Goal: Obtain resource: Obtain resource

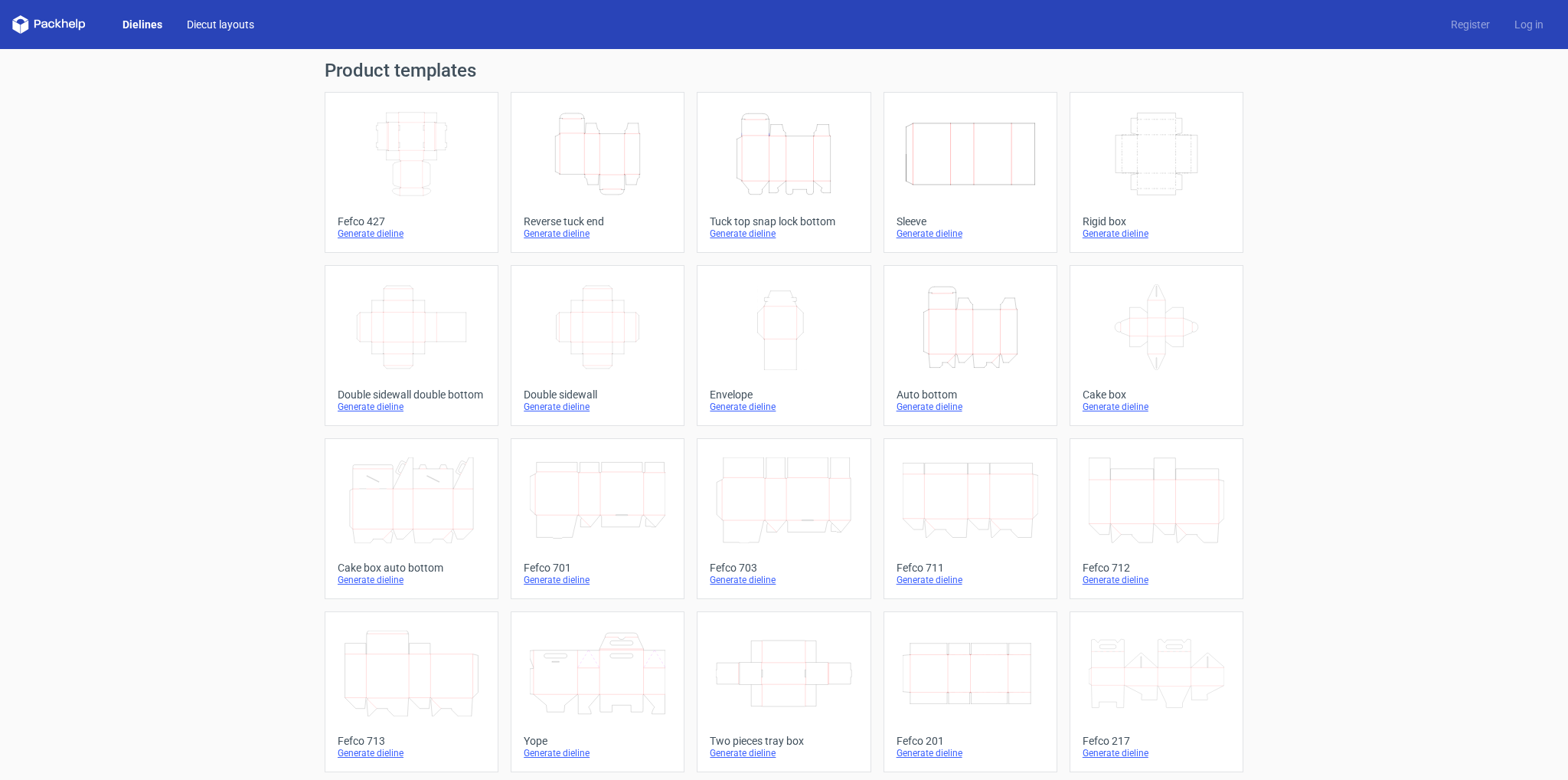
click at [205, 22] on link "Diecut layouts" at bounding box center [221, 24] width 92 height 15
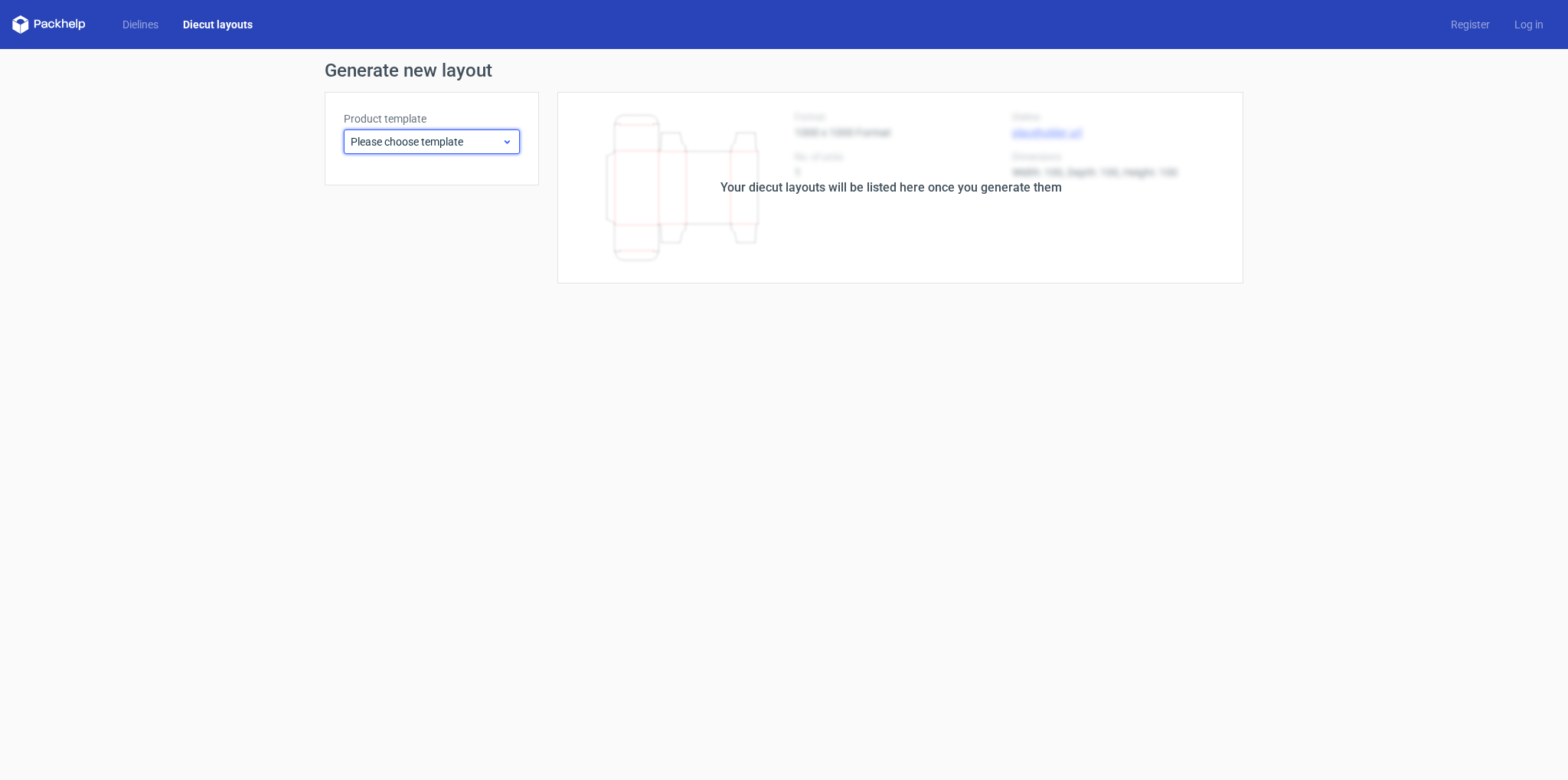
click at [494, 140] on span "Please choose template" at bounding box center [425, 141] width 151 height 15
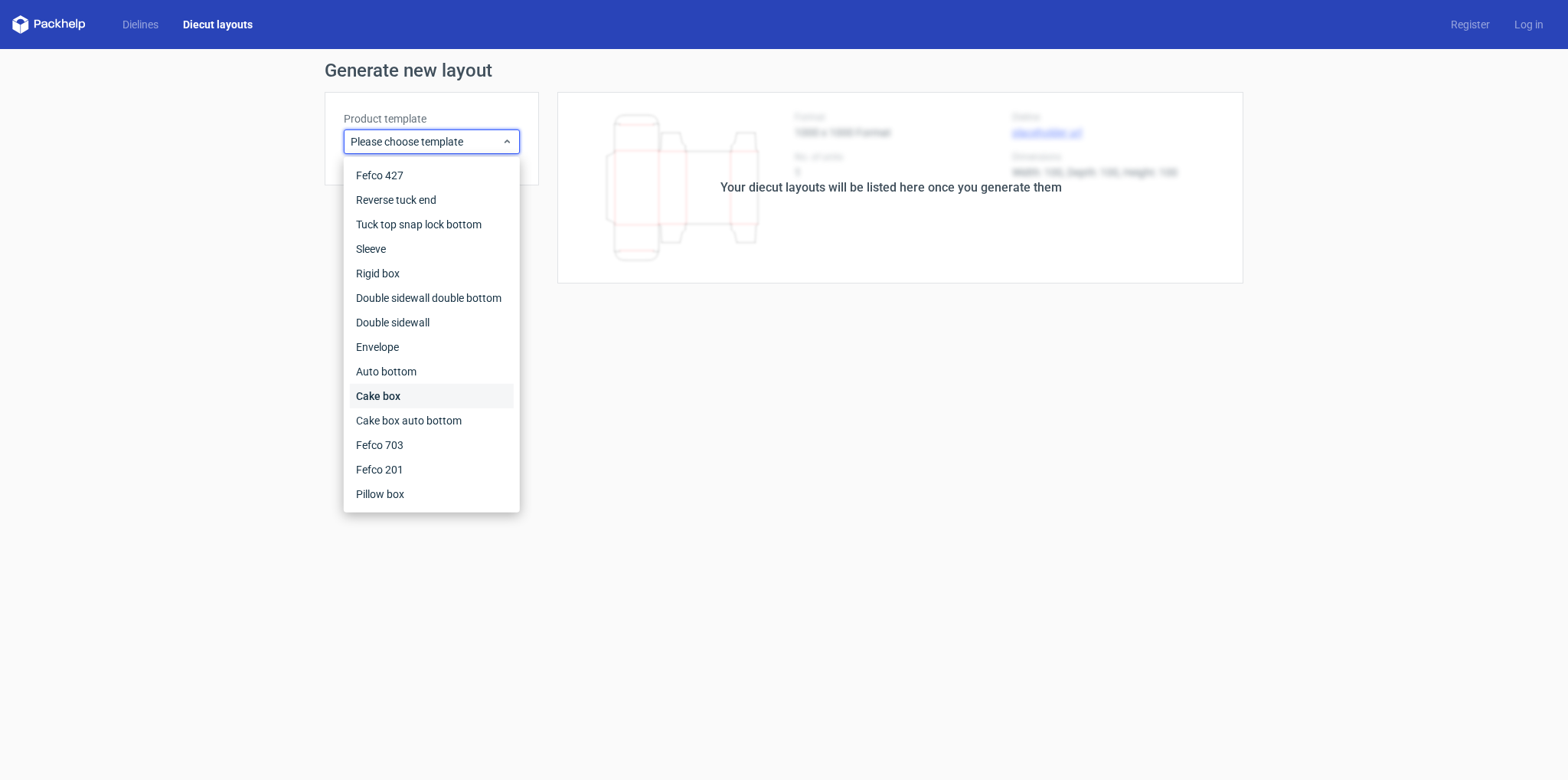
click at [404, 398] on div "Cake box" at bounding box center [432, 395] width 164 height 25
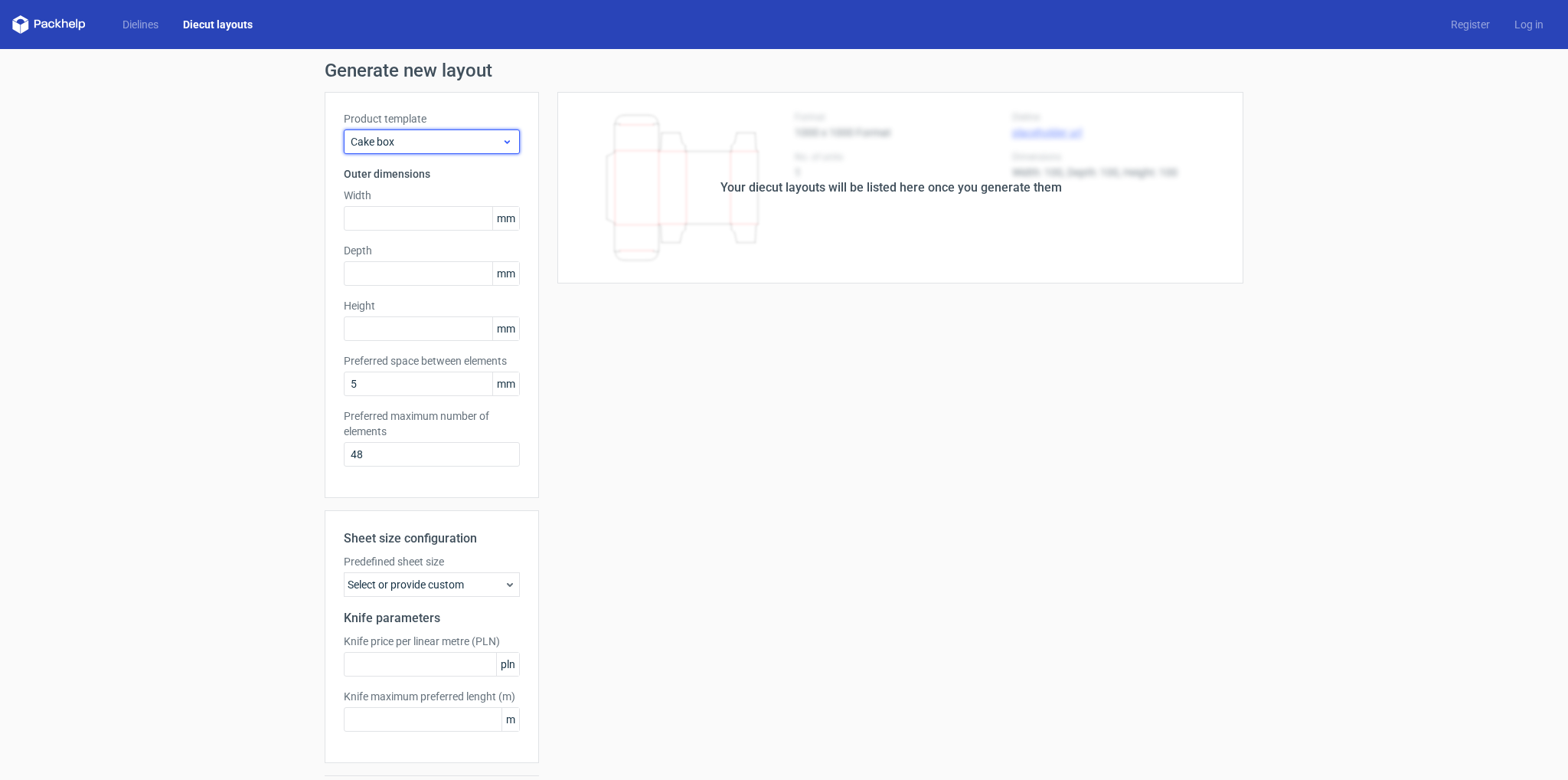
click at [391, 139] on span "Cake box" at bounding box center [425, 141] width 151 height 15
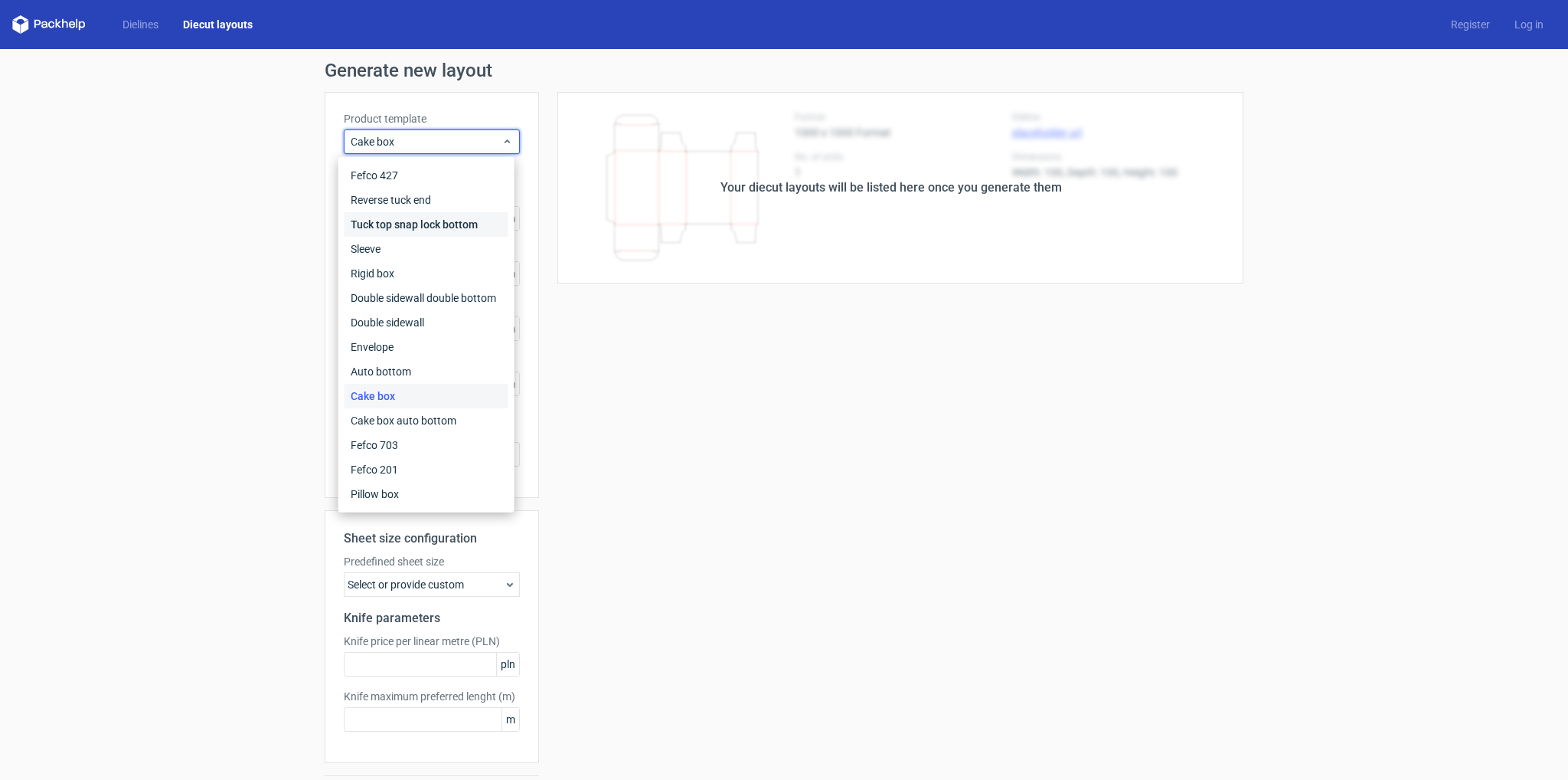
click at [364, 231] on div "Tuck top snap lock bottom" at bounding box center [426, 224] width 164 height 25
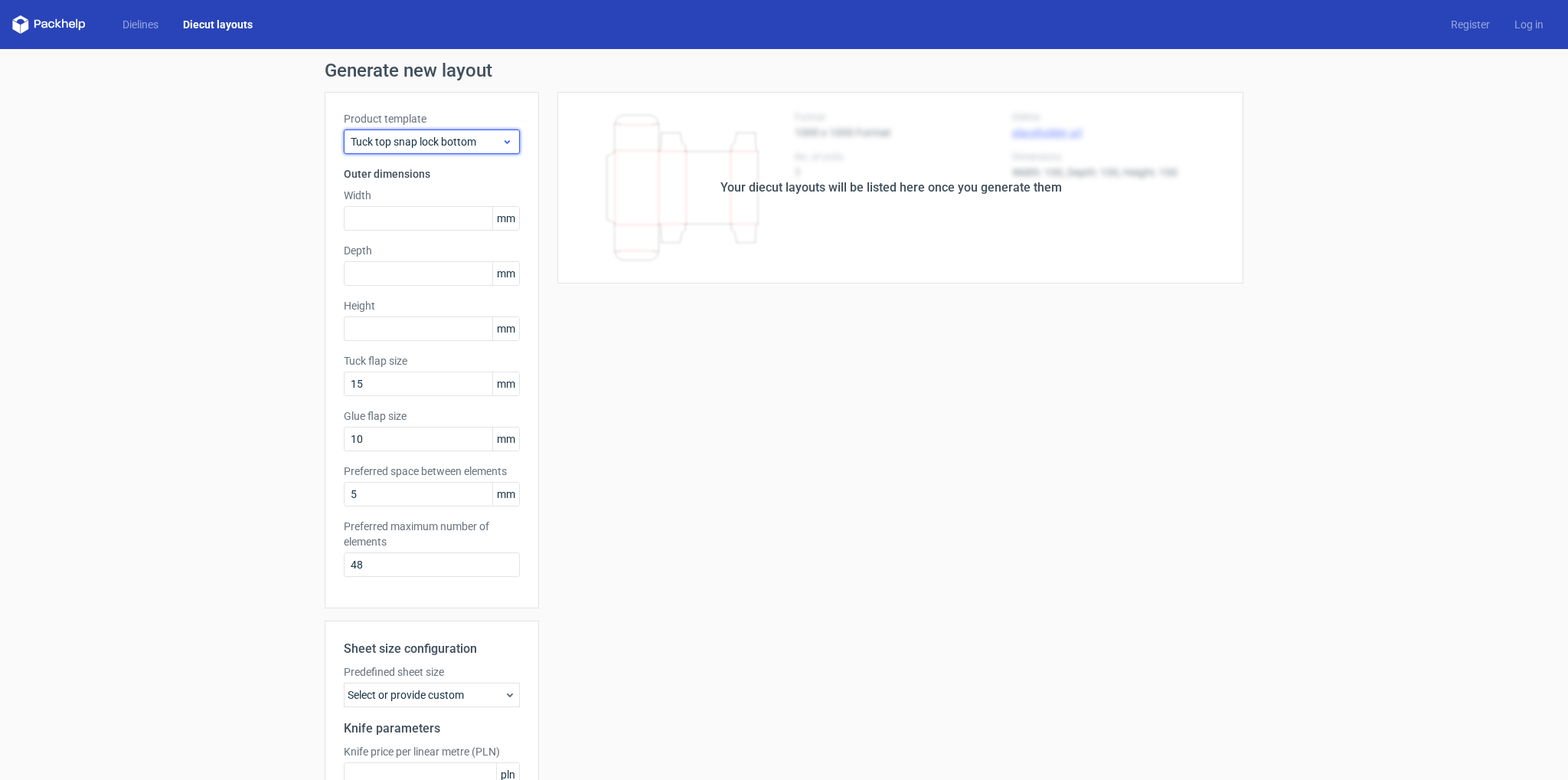
click at [366, 142] on span "Tuck top snap lock bottom" at bounding box center [425, 141] width 151 height 15
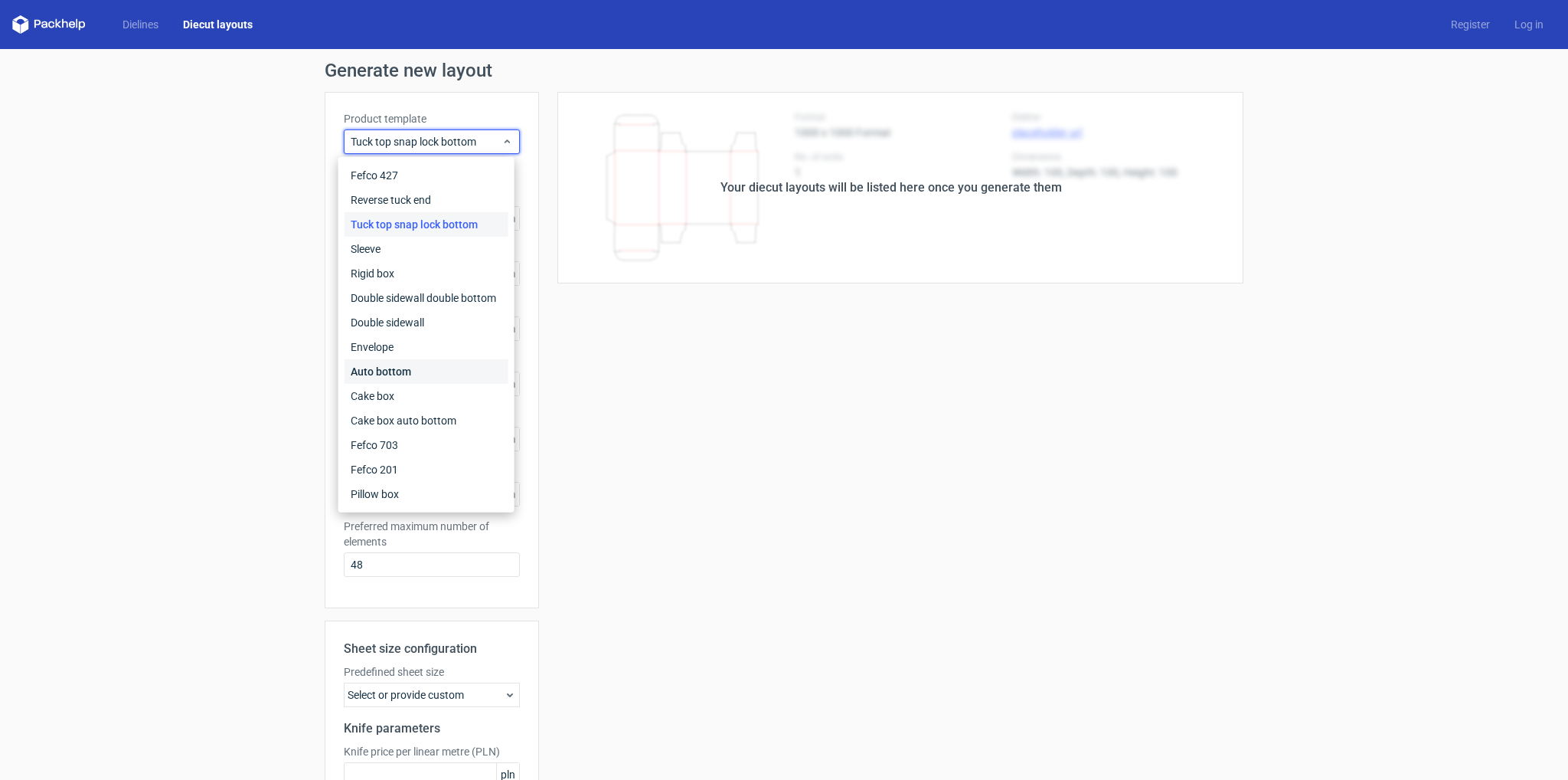
click at [392, 372] on div "Auto bottom" at bounding box center [426, 372] width 164 height 25
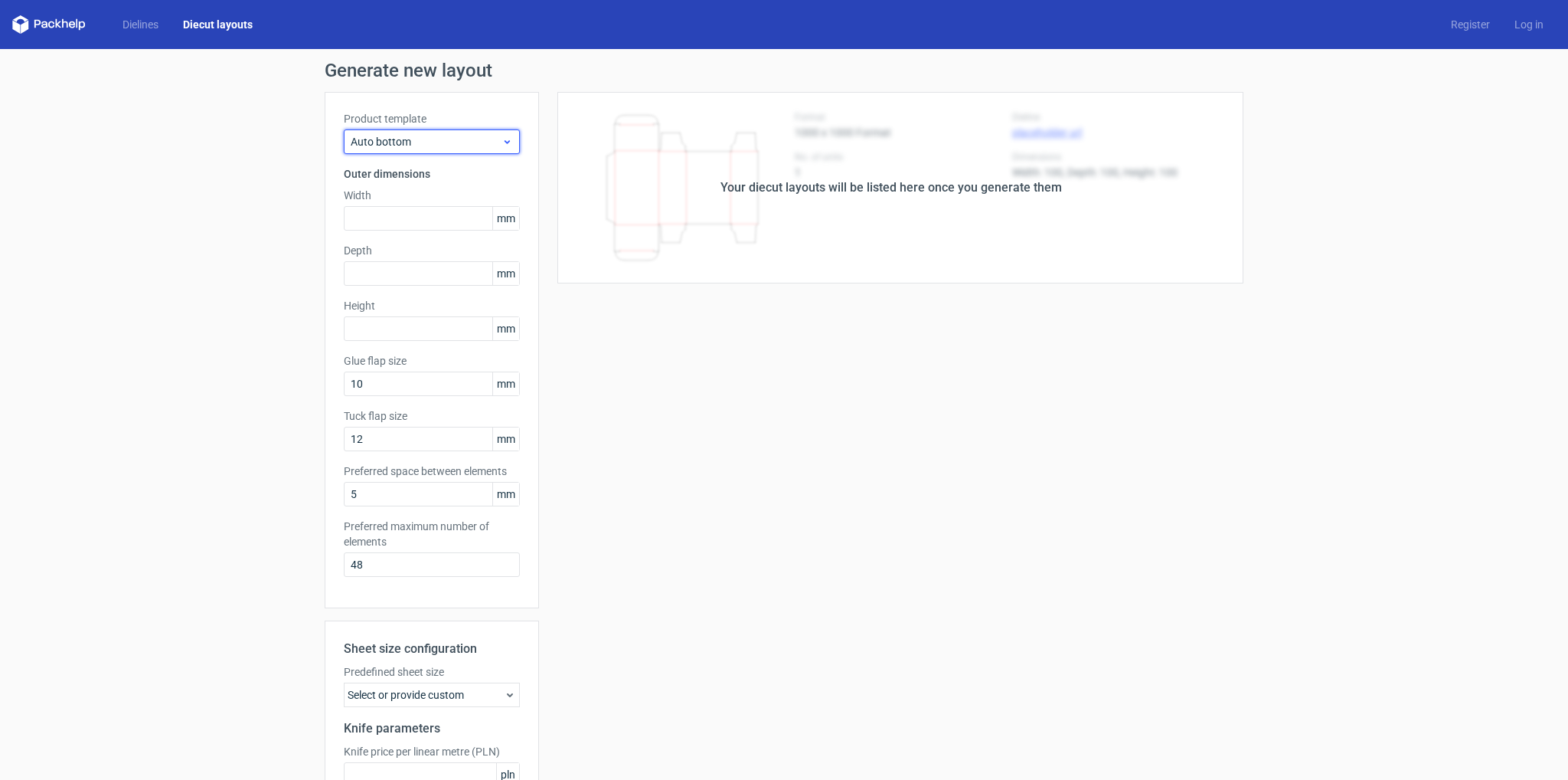
click at [389, 147] on span "Auto bottom" at bounding box center [425, 141] width 151 height 15
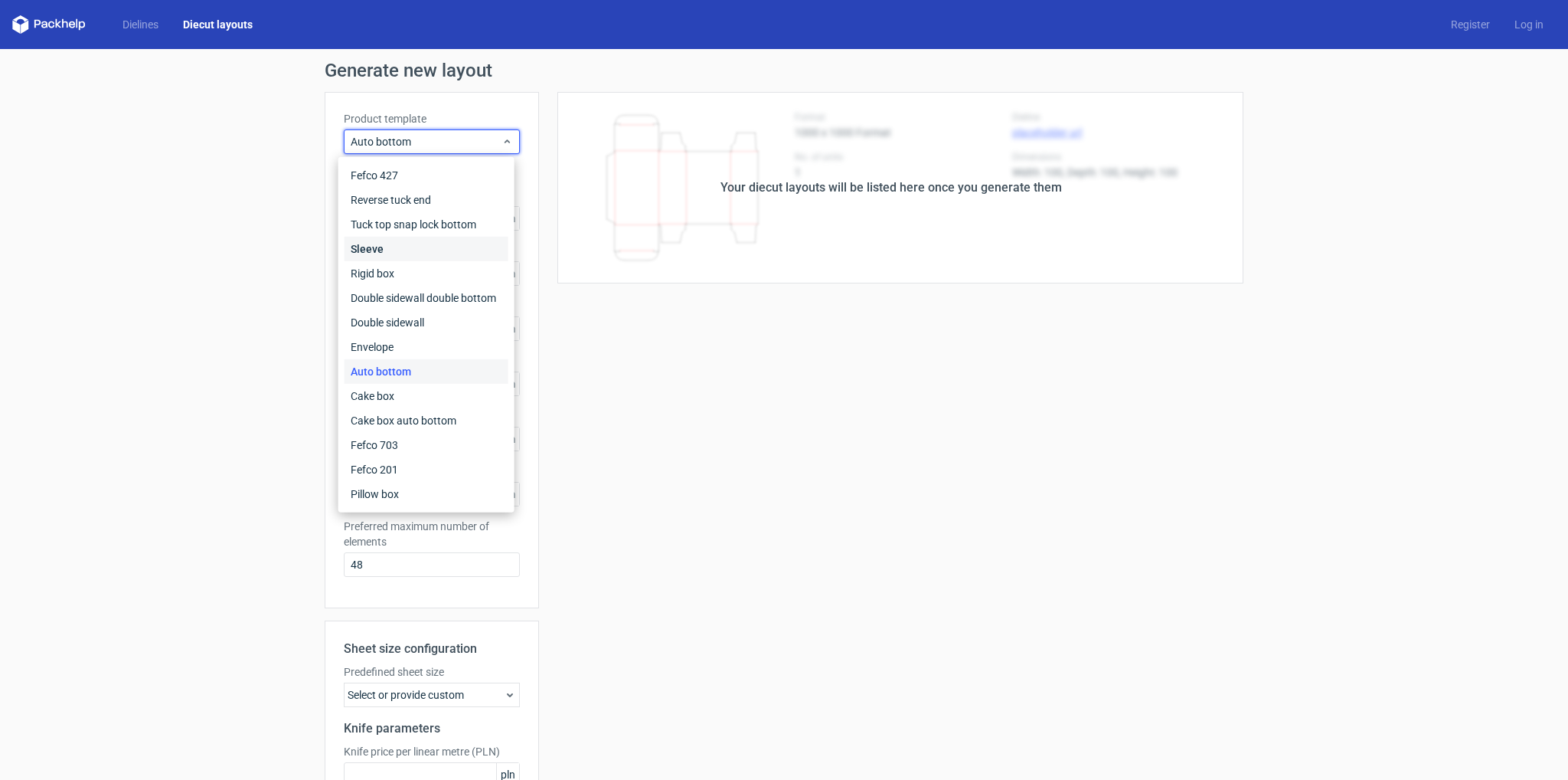
click at [380, 247] on div "Sleeve" at bounding box center [426, 249] width 164 height 25
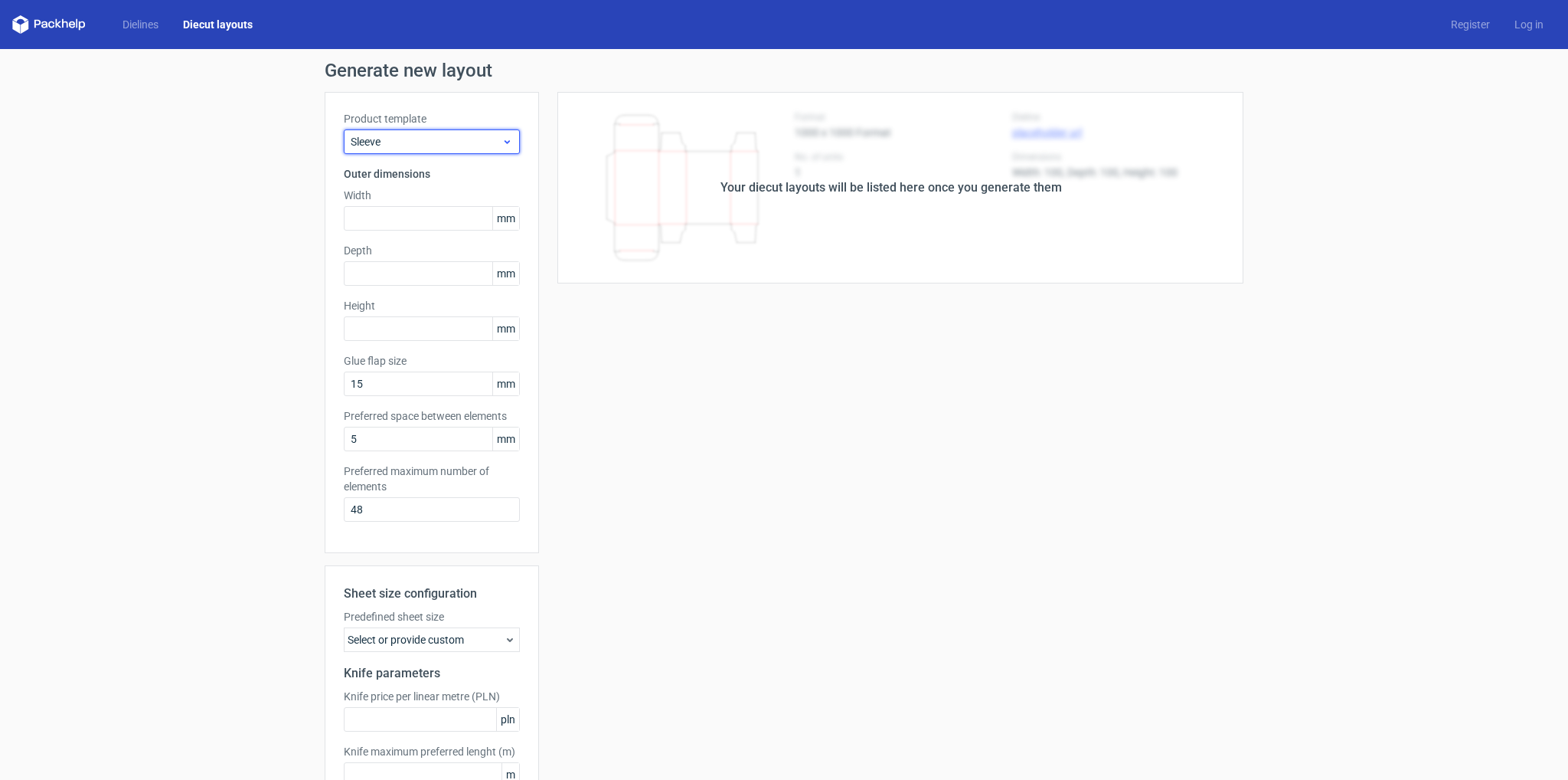
click at [393, 143] on span "Sleeve" at bounding box center [425, 141] width 151 height 15
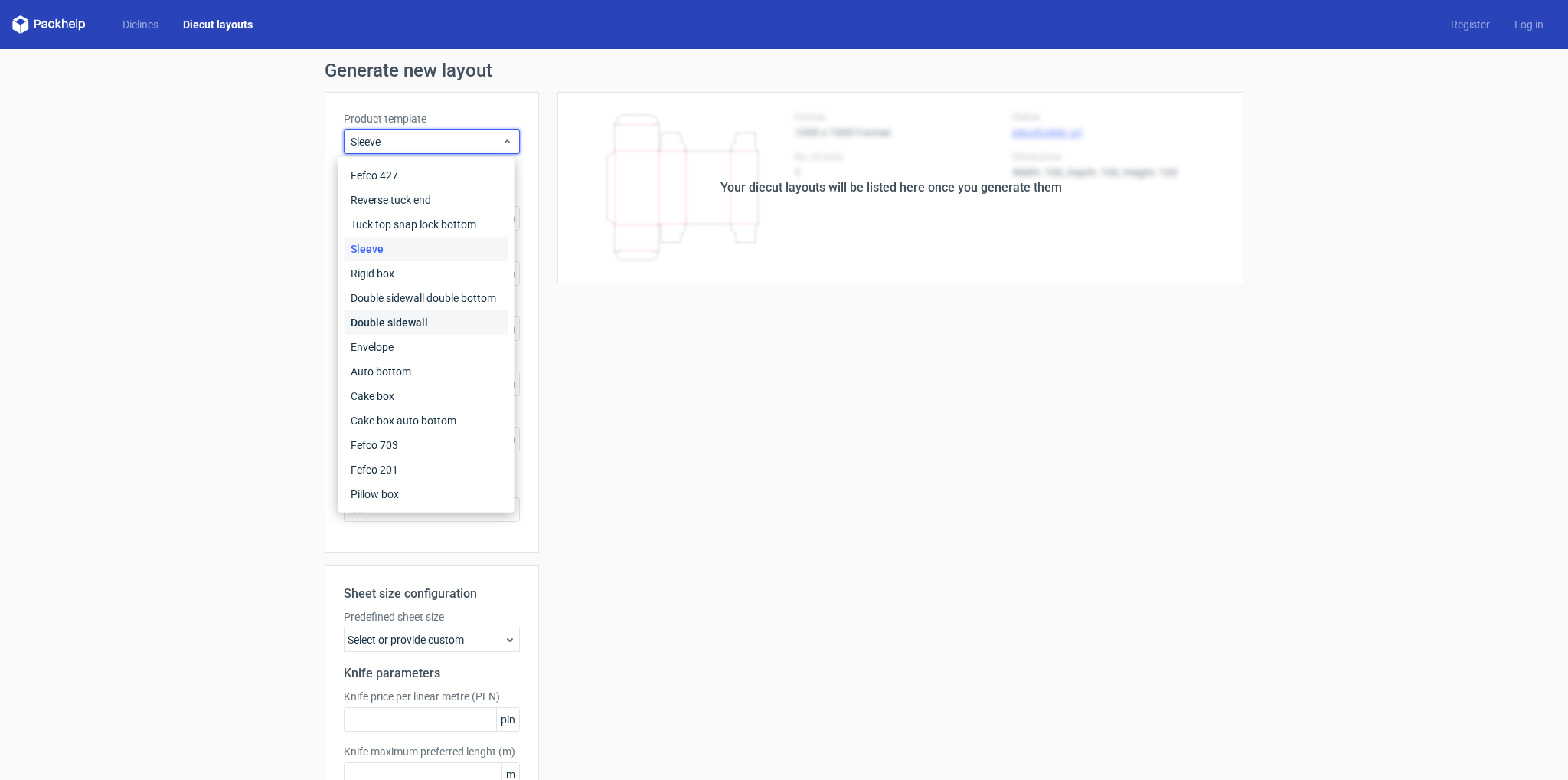
click at [401, 317] on div "Double sidewall" at bounding box center [426, 323] width 164 height 25
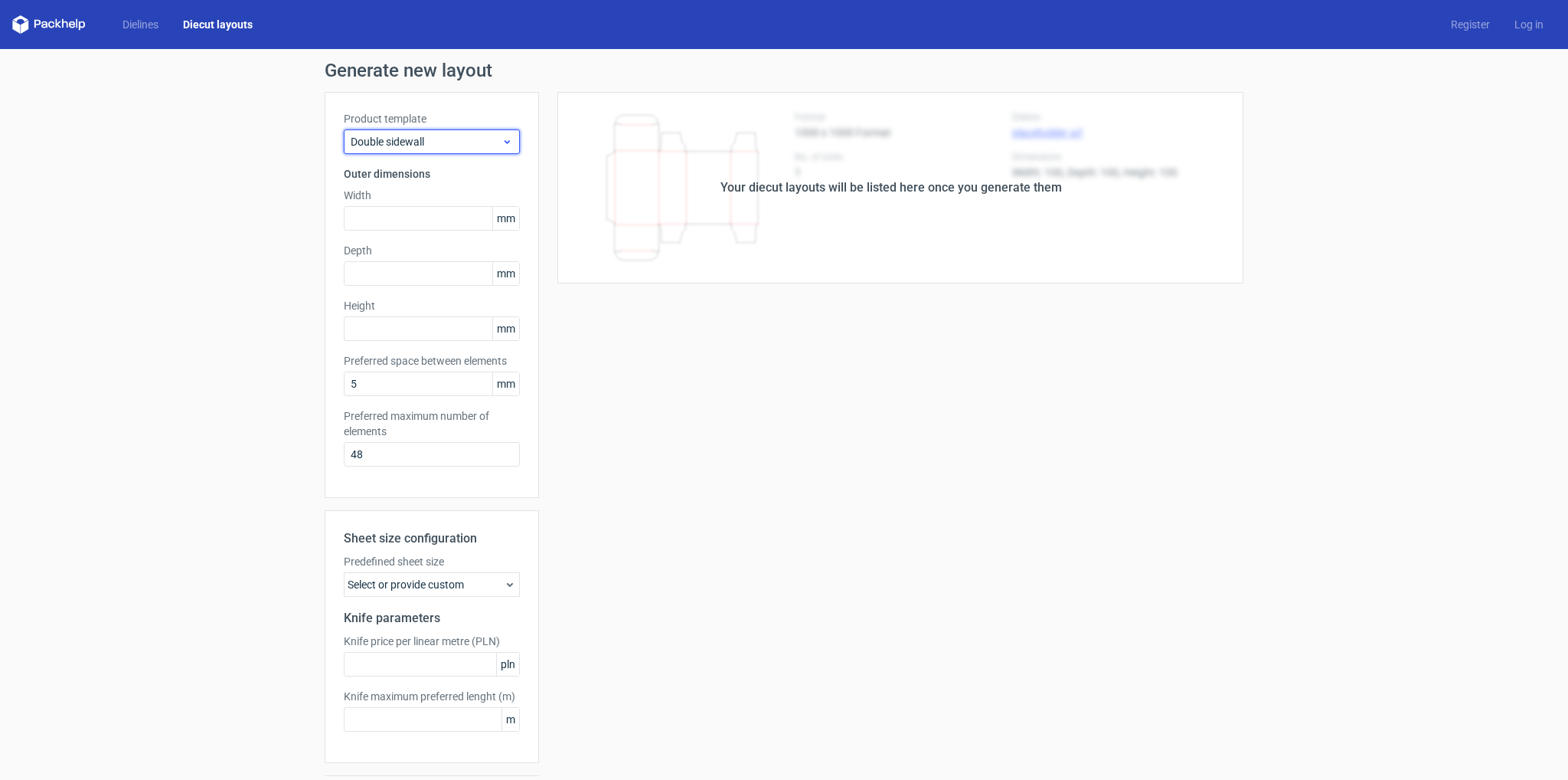
click at [366, 136] on span "Double sidewall" at bounding box center [425, 141] width 151 height 15
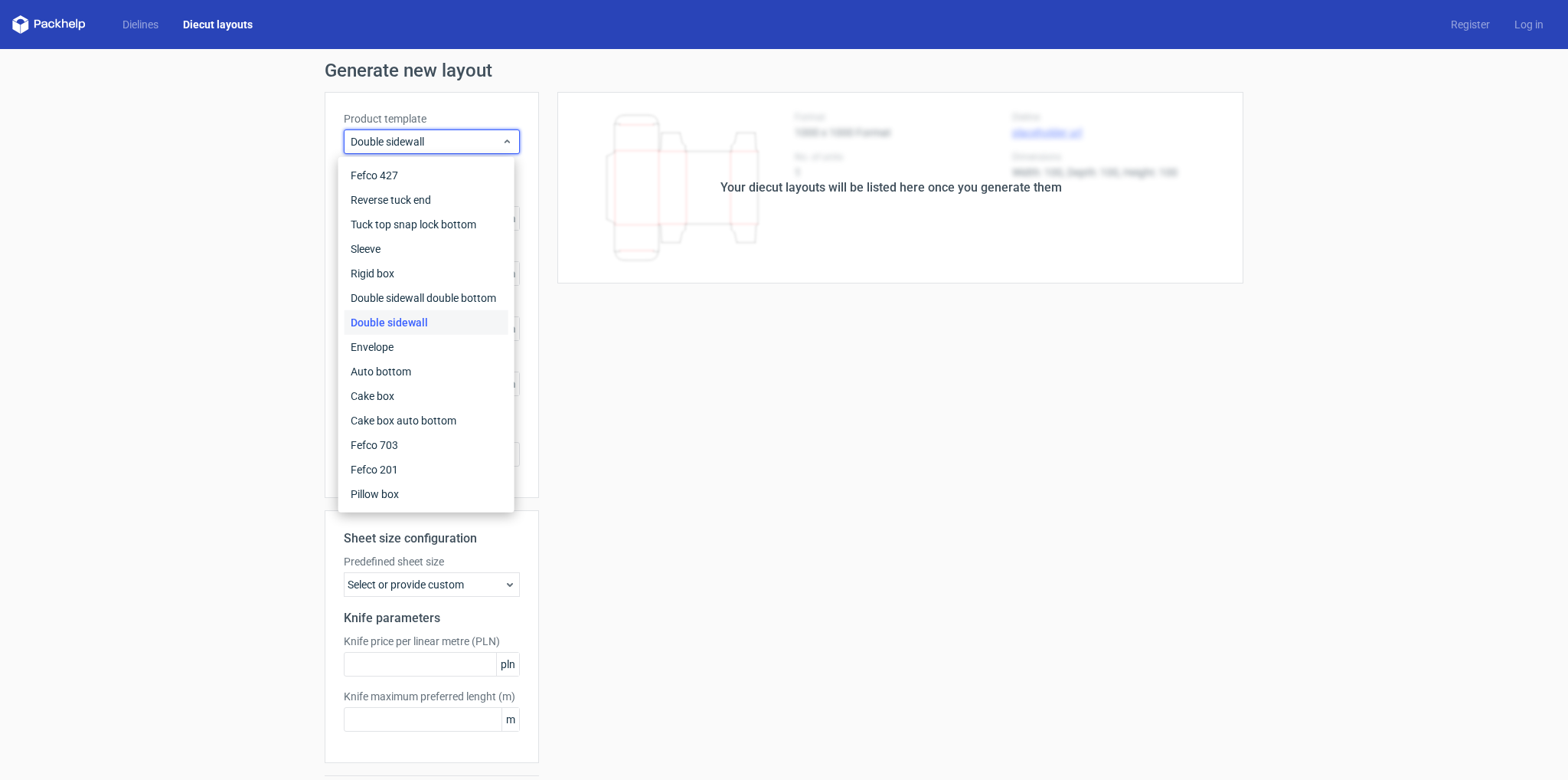
click at [132, 32] on div "Dielines Diecut layouts" at bounding box center [138, 24] width 253 height 18
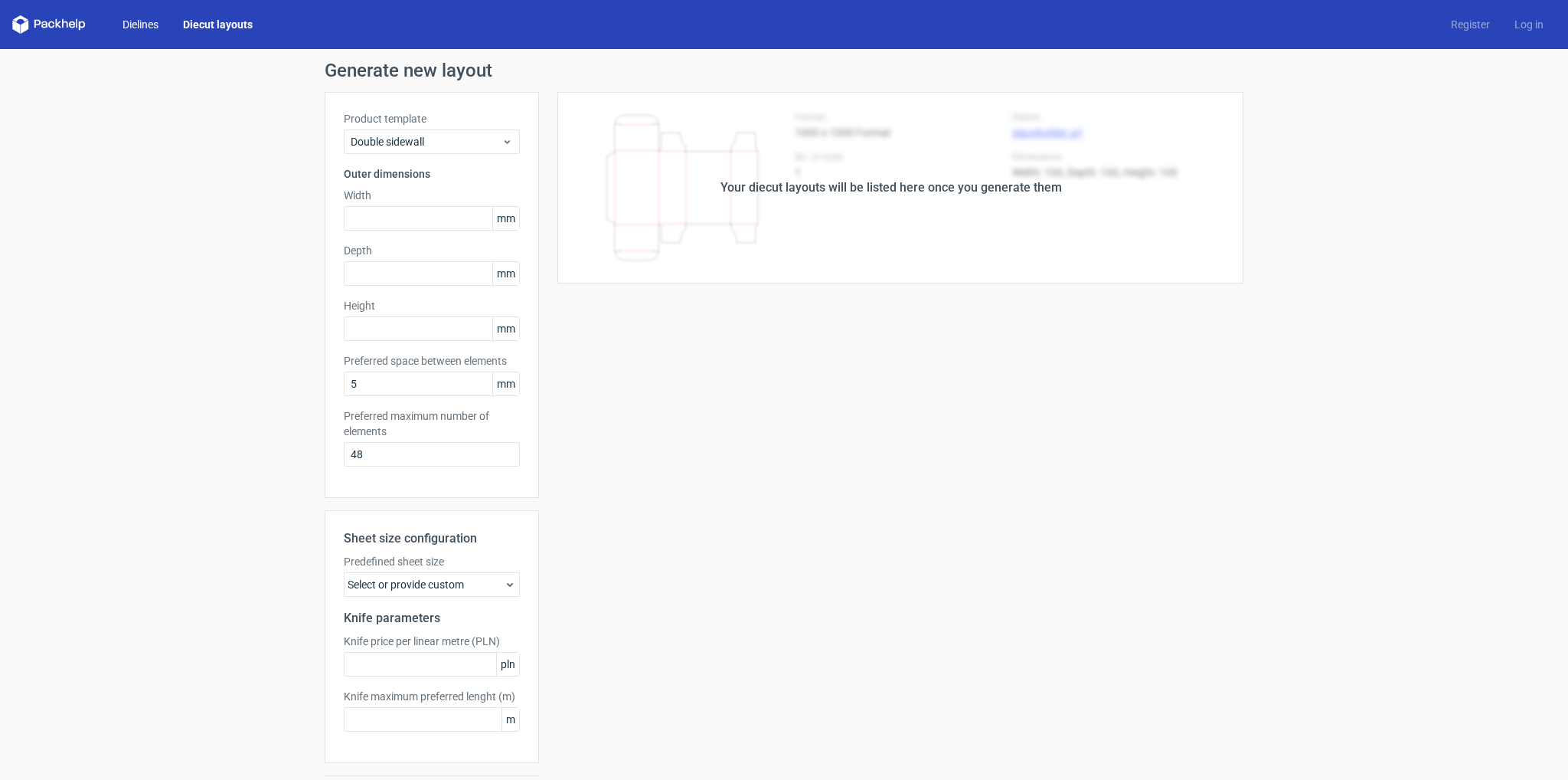
click at [133, 28] on link "Dielines" at bounding box center [140, 24] width 61 height 15
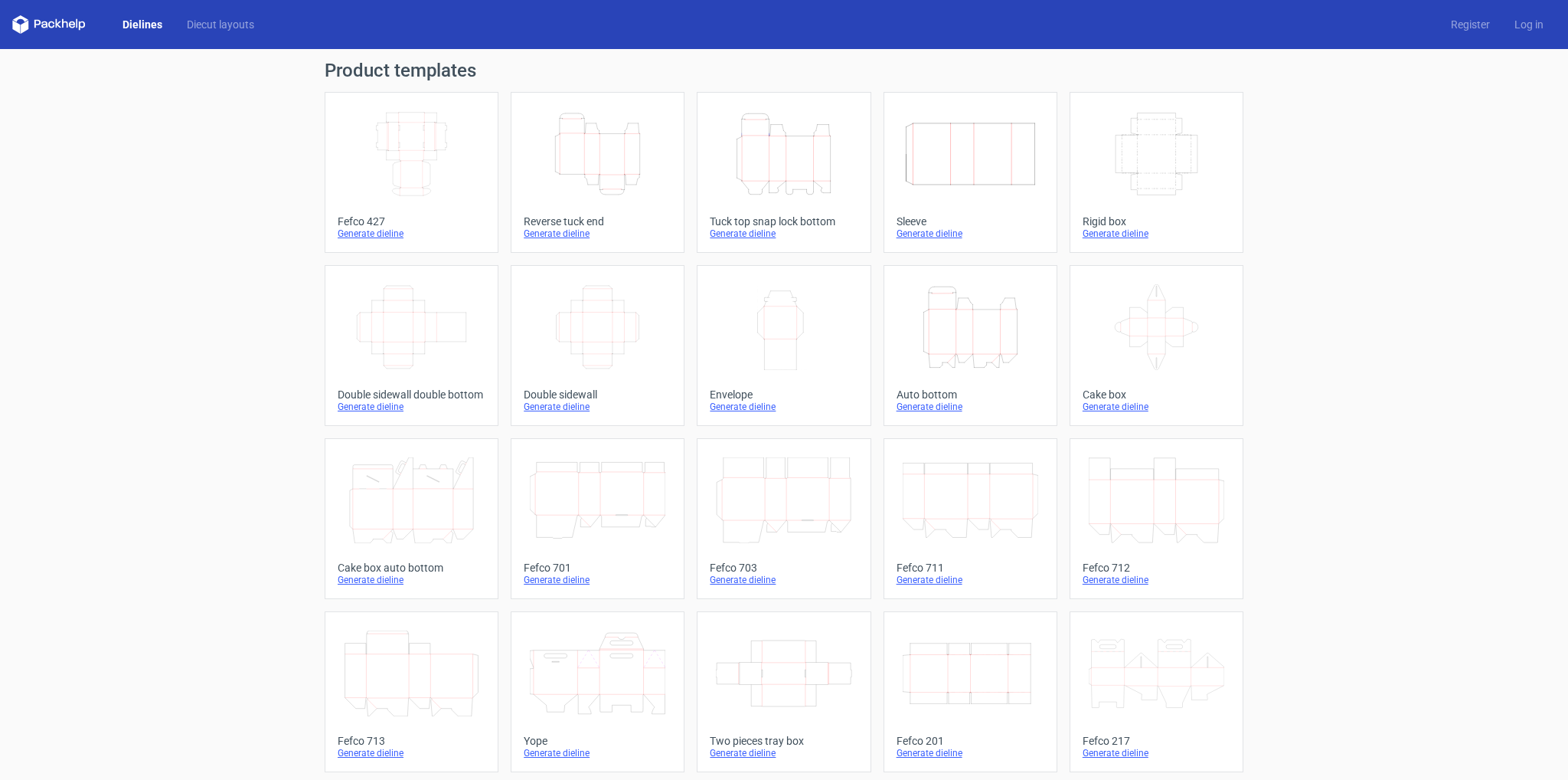
click at [1139, 173] on icon "Width Depth Height" at bounding box center [1157, 154] width 136 height 86
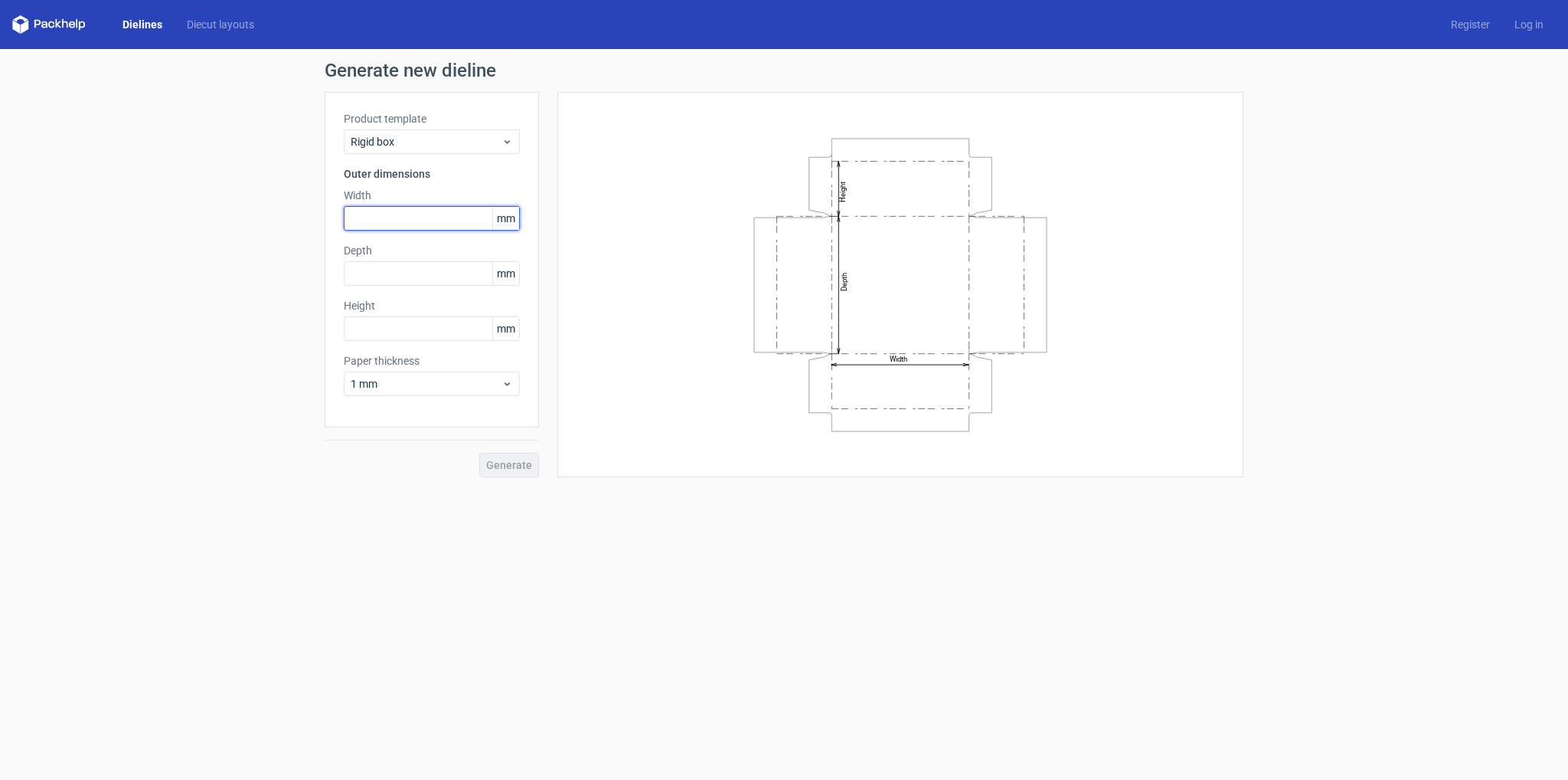
click at [386, 229] on input "text" at bounding box center [431, 218] width 176 height 25
click at [420, 274] on input "text" at bounding box center [431, 274] width 176 height 25
click at [416, 212] on input "34" at bounding box center [431, 218] width 176 height 25
type input "340"
click at [379, 283] on input "text" at bounding box center [431, 274] width 176 height 25
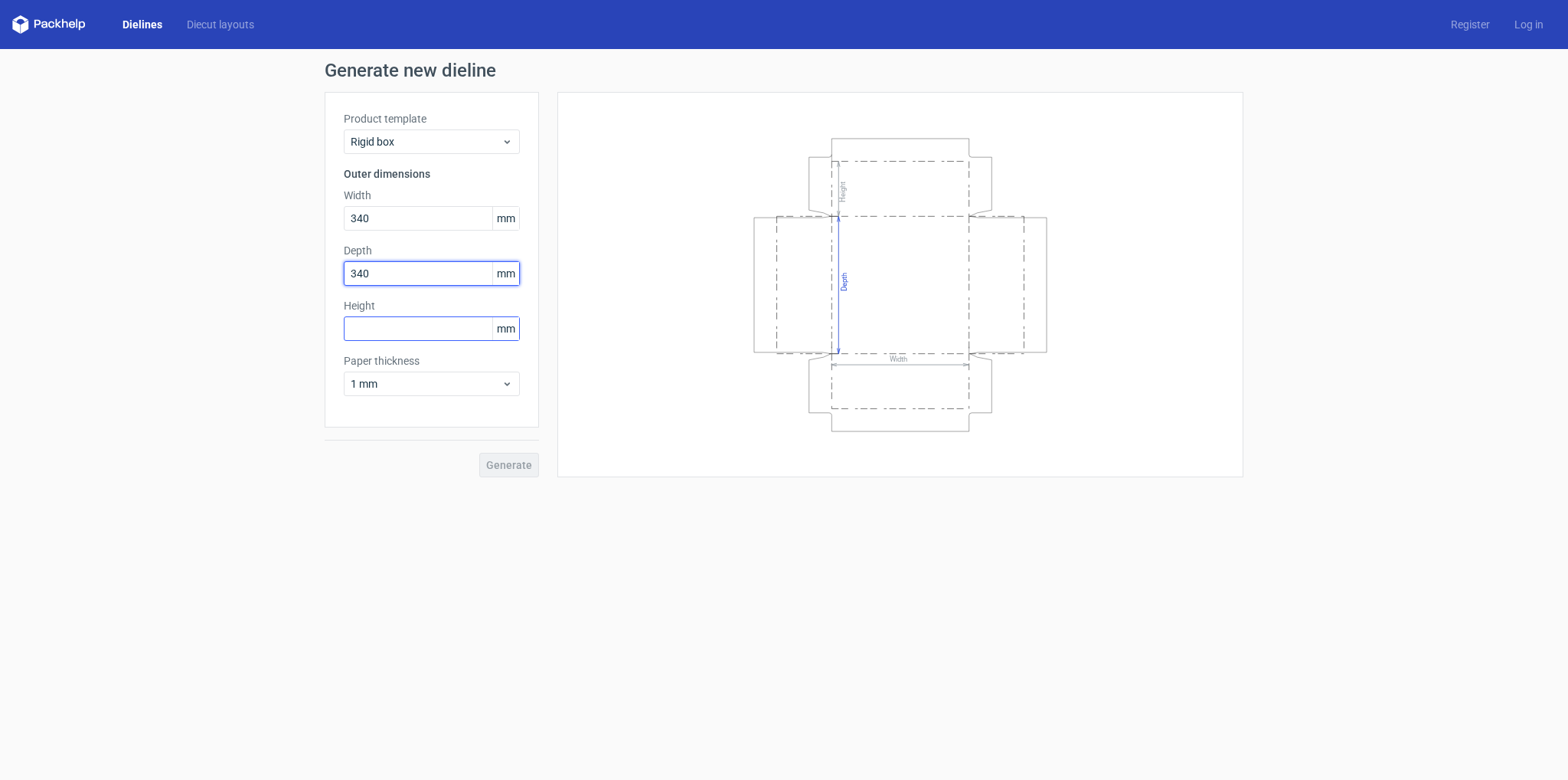
type input "340"
click at [379, 332] on input "text" at bounding box center [431, 329] width 176 height 25
click at [511, 460] on span "Generate" at bounding box center [509, 464] width 46 height 11
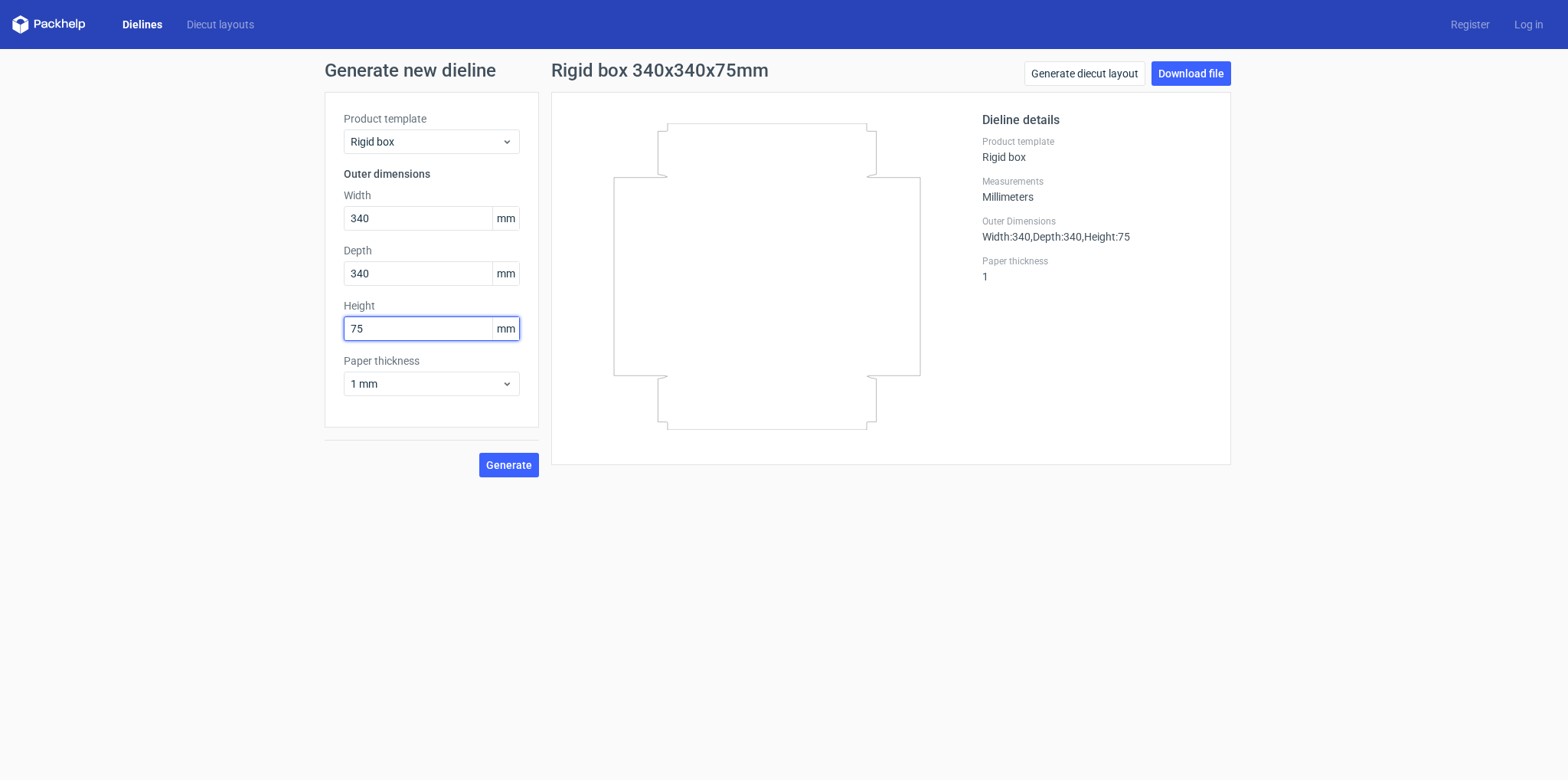
drag, startPoint x: 382, startPoint y: 326, endPoint x: 193, endPoint y: 300, distance: 190.8
click at [193, 300] on div "Generate new dieline Product template Rigid box Outer dimensions Width 340 mm D…" at bounding box center [784, 269] width 1568 height 440
type input "65"
click at [527, 464] on span "Generate" at bounding box center [509, 464] width 46 height 11
click at [1197, 74] on link "Download file" at bounding box center [1192, 73] width 80 height 25
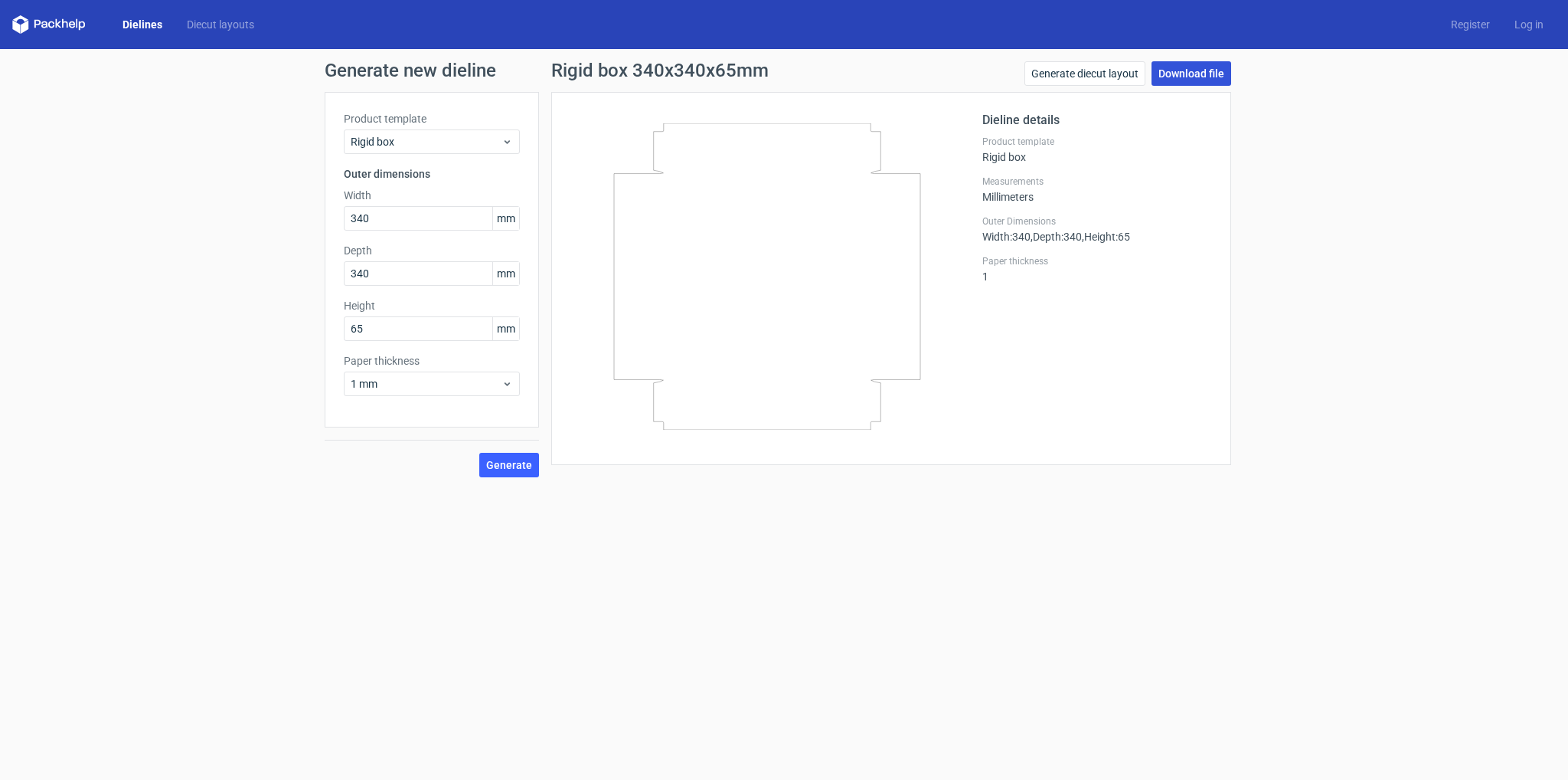
click at [1206, 71] on link "Download file" at bounding box center [1192, 73] width 80 height 25
drag, startPoint x: 420, startPoint y: 221, endPoint x: 0, endPoint y: 117, distance: 432.7
click at [0, 117] on div "Generate new dieline Product template Rigid box Outer dimensions Width 340 mm D…" at bounding box center [784, 269] width 1568 height 440
click at [511, 217] on span "mm" at bounding box center [505, 218] width 27 height 23
click at [506, 223] on span "mm" at bounding box center [505, 218] width 27 height 23
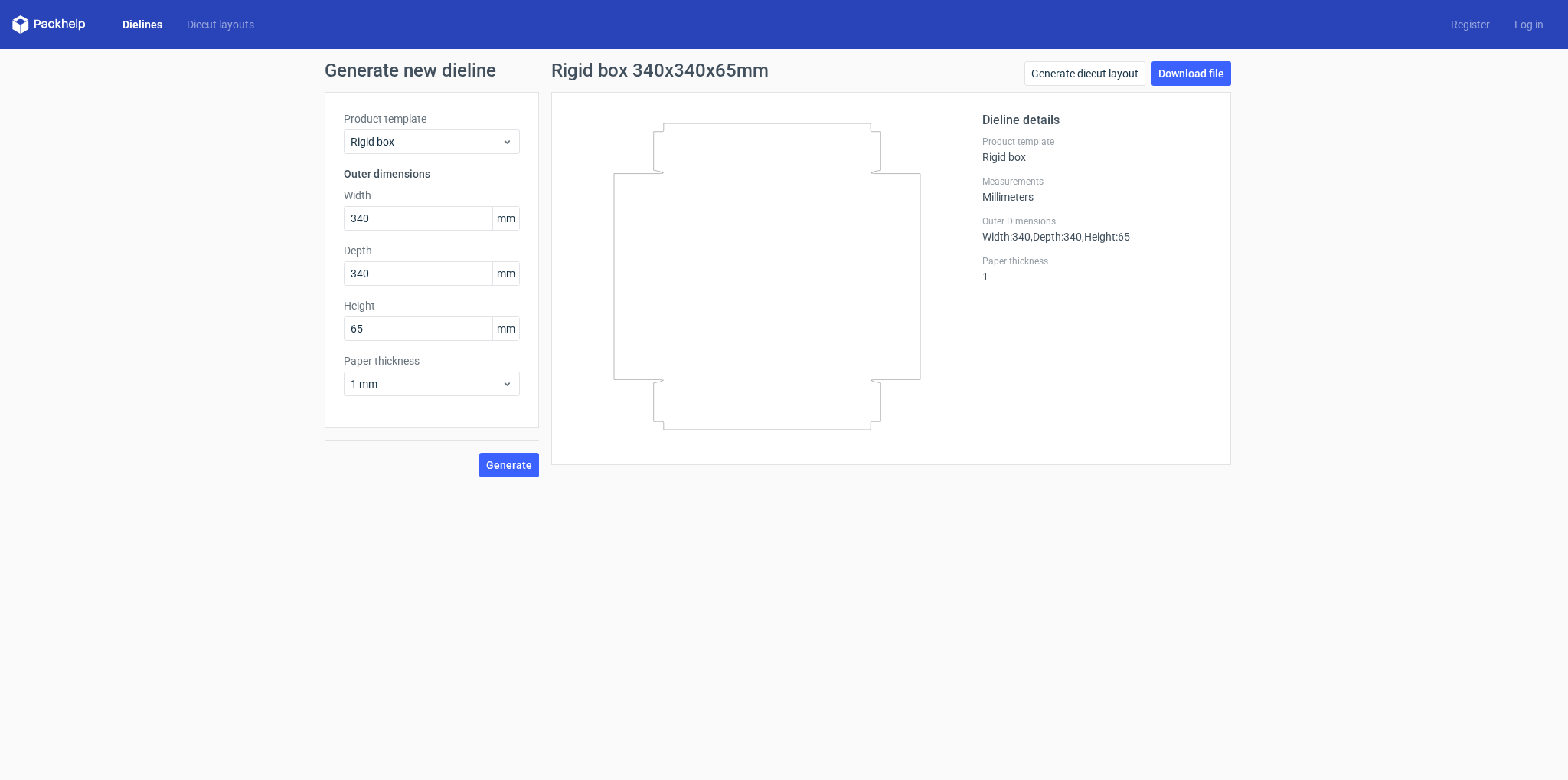
click at [47, 25] on icon at bounding box center [44, 24] width 6 height 7
drag, startPoint x: 419, startPoint y: 225, endPoint x: 0, endPoint y: 123, distance: 431.2
click at [0, 167] on div "Generate new dieline Product template Rigid box Outer dimensions Width 340 mm D…" at bounding box center [784, 269] width 1568 height 440
type input "1"
drag, startPoint x: 394, startPoint y: 219, endPoint x: 0, endPoint y: 147, distance: 400.5
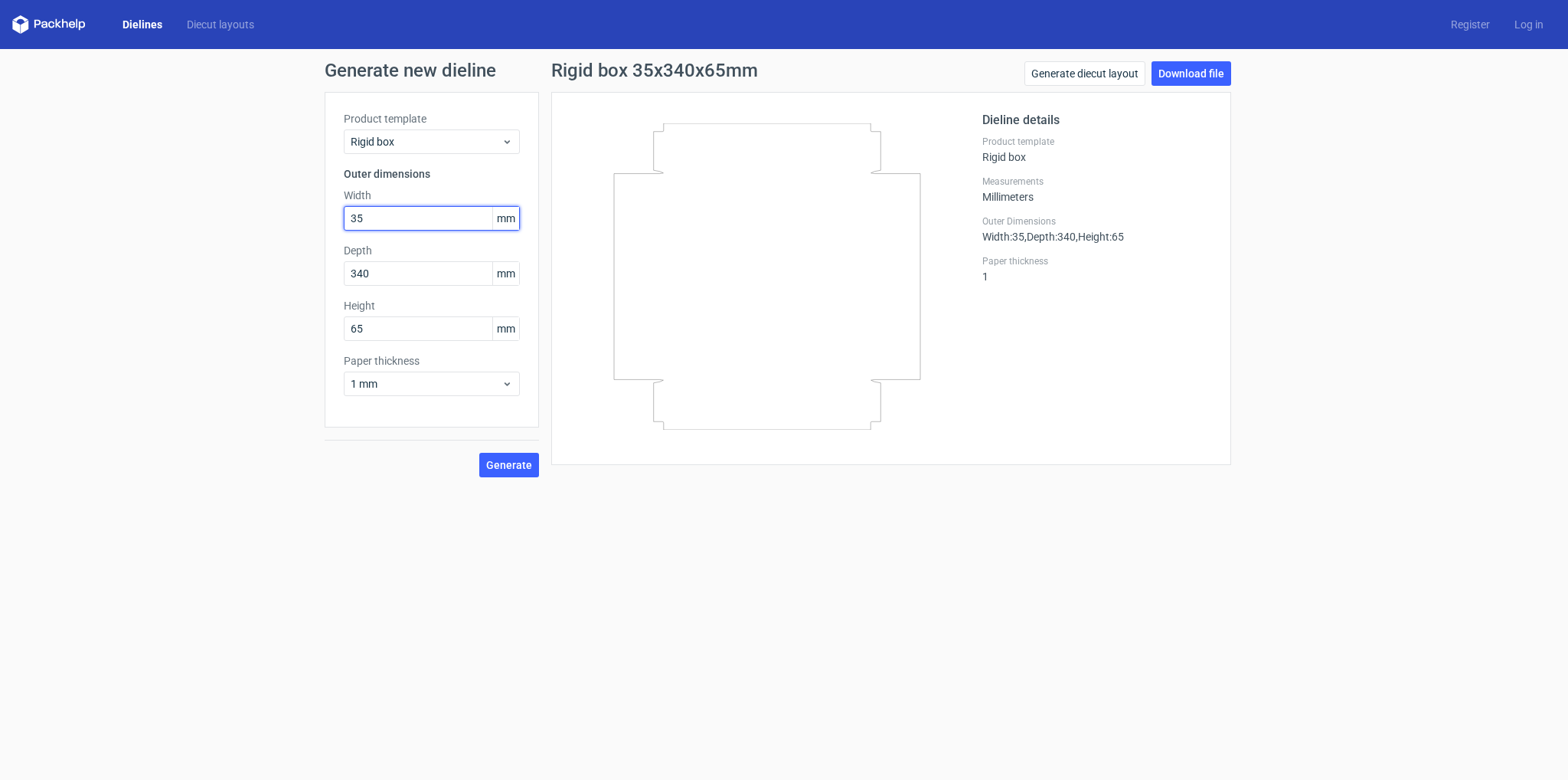
click at [0, 147] on div "Generate new dieline Product template Rigid box Outer dimensions Width 35 mm De…" at bounding box center [784, 269] width 1568 height 440
type input "75"
type input "30"
click at [511, 472] on button "Generate" at bounding box center [509, 464] width 60 height 25
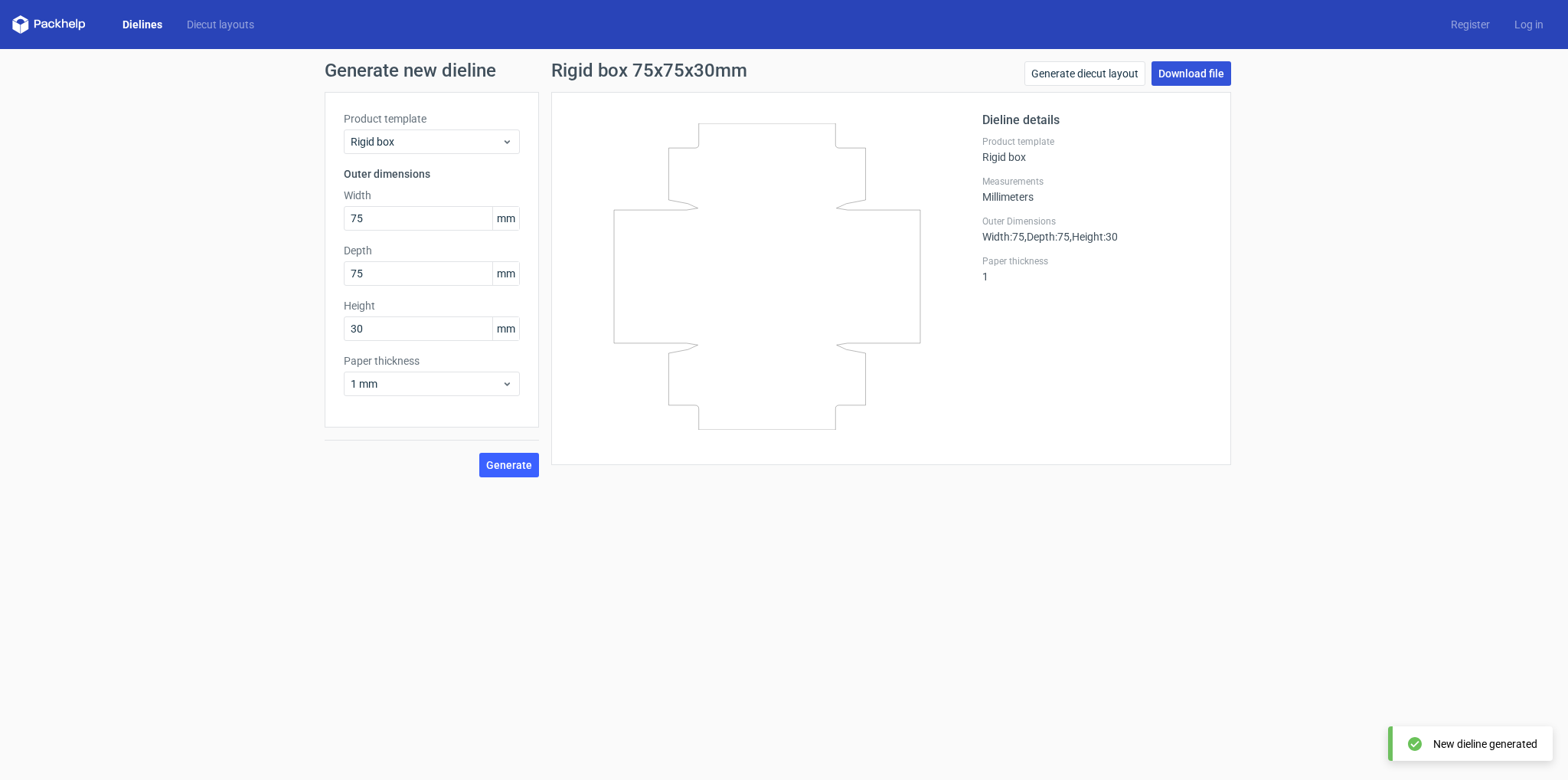
click at [1207, 74] on link "Download file" at bounding box center [1192, 73] width 80 height 25
